Goal: Navigation & Orientation: Find specific page/section

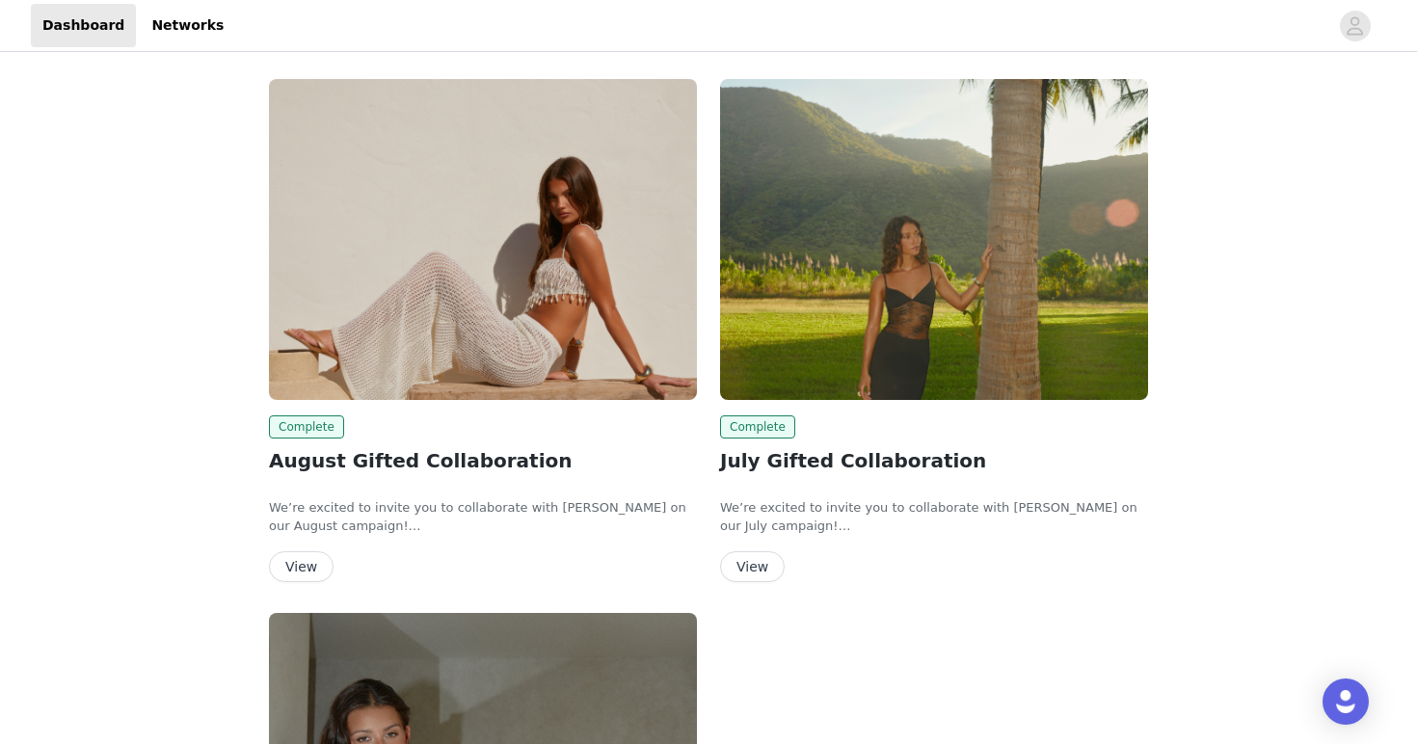
click at [163, 48] on header "Dashboard Networks" at bounding box center [708, 26] width 1417 height 52
click at [156, 28] on link "Networks" at bounding box center [187, 25] width 95 height 43
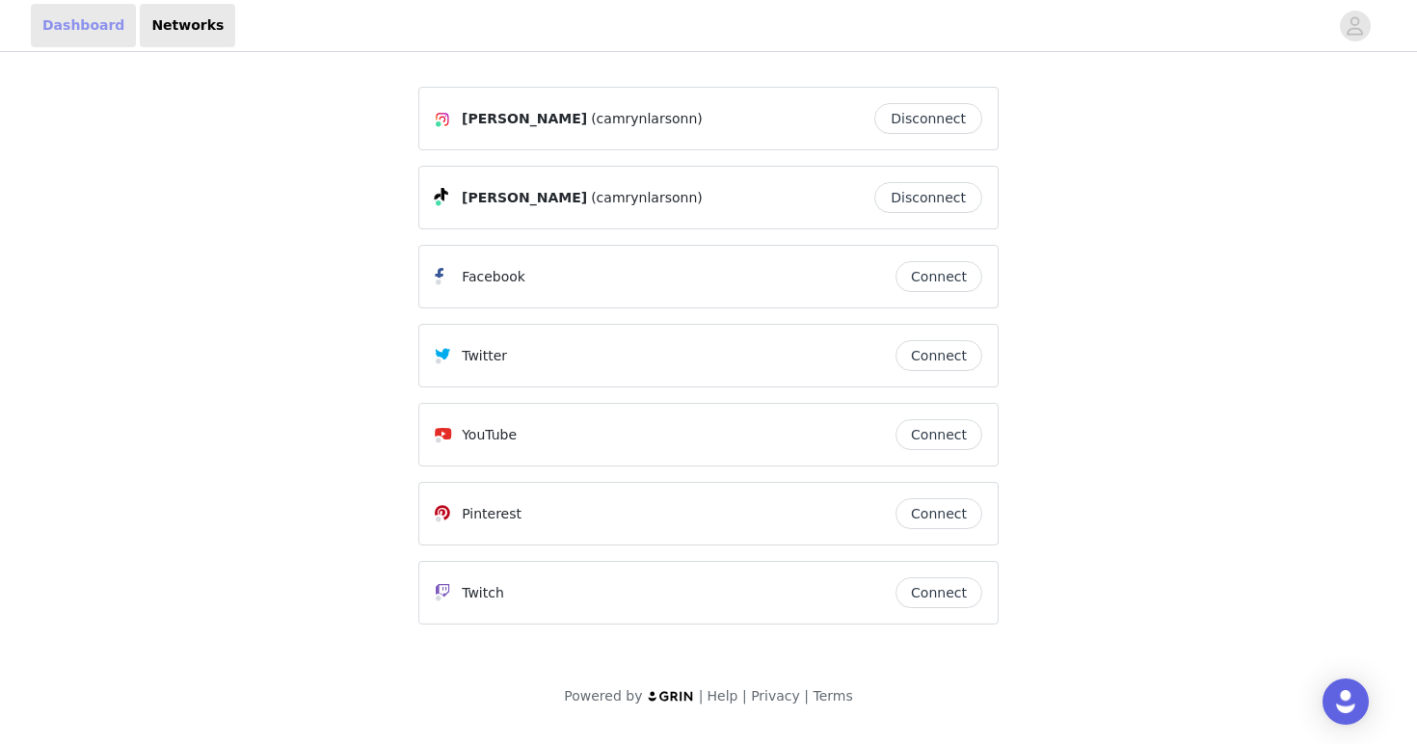
click at [101, 26] on link "Dashboard" at bounding box center [83, 25] width 105 height 43
